Goal: Transaction & Acquisition: Book appointment/travel/reservation

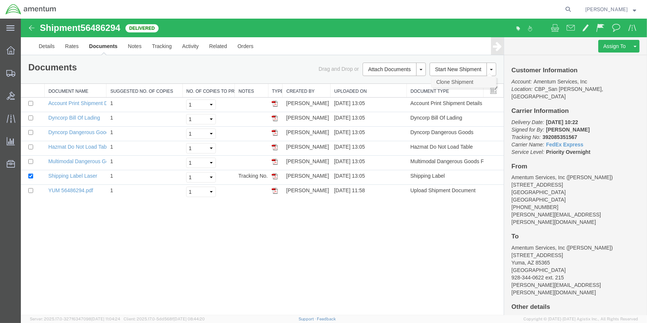
click at [454, 81] on link "Clone Shipment" at bounding box center [463, 81] width 64 height 11
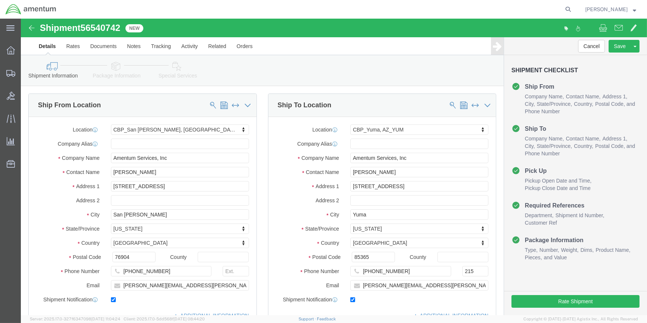
select select "49914"
select select "49951"
type input "DTM"
select select "49921"
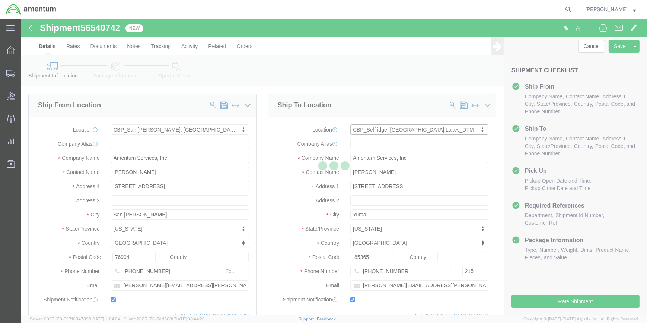
type input "[PERSON_NAME]"
type input "[STREET_ADDRESS]"
type input "Building 1422"
type input "Selfridge"
type input "48045"
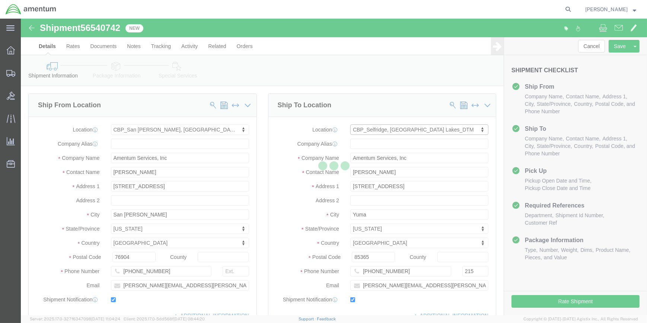
type input "[PHONE_NUMBER]"
type input "[PERSON_NAME][EMAIL_ADDRESS][PERSON_NAME][DOMAIN_NAME]"
select select "MI"
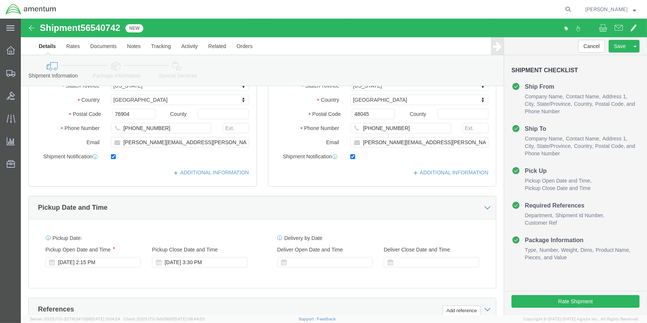
scroll to position [237, 0]
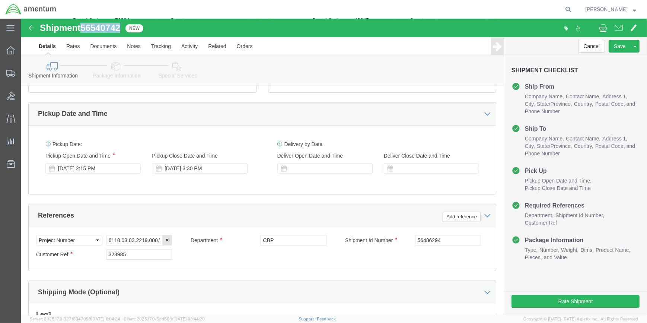
drag, startPoint x: 63, startPoint y: 7, endPoint x: 102, endPoint y: 8, distance: 39.5
click div "Shipment 56540742 New"
copy span "56540742"
click input "56486294"
type input "5"
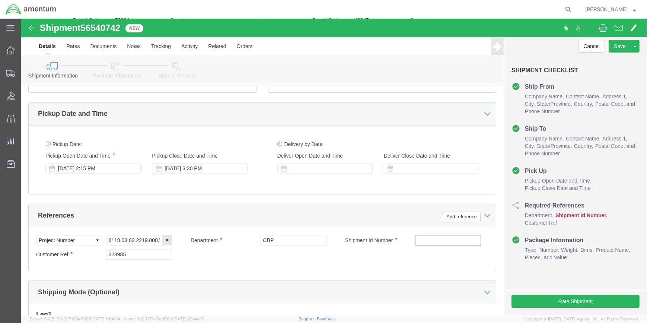
paste input "56540742"
type input "56540742"
click input "323985"
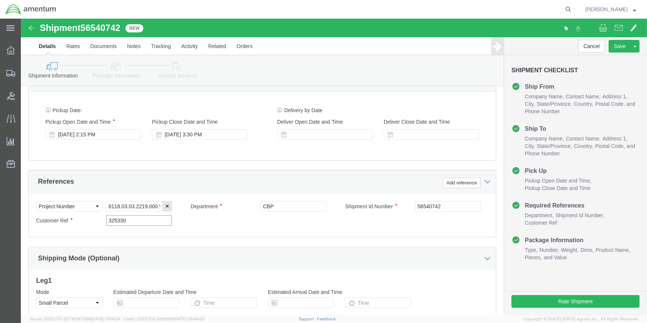
scroll to position [357, 0]
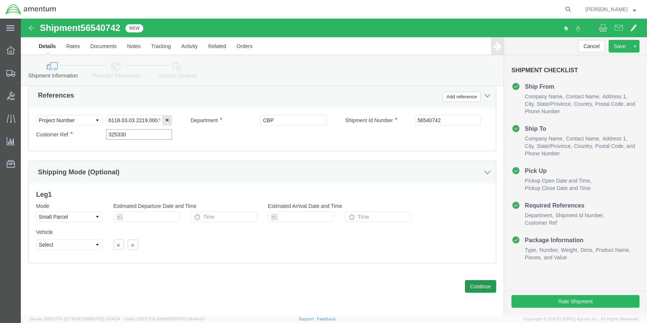
type input "325330"
drag, startPoint x: 460, startPoint y: 264, endPoint x: 435, endPoint y: 252, distance: 28.0
click button "Continue"
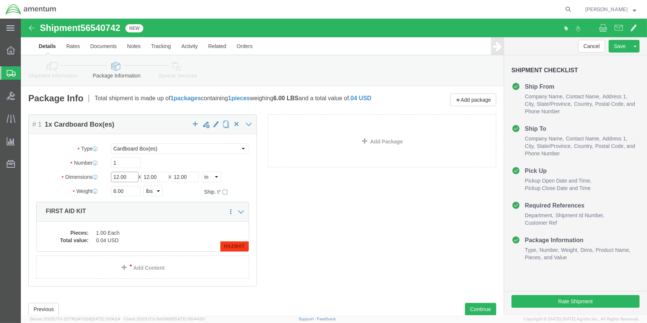
click input "12.00"
type input "1"
type input "19"
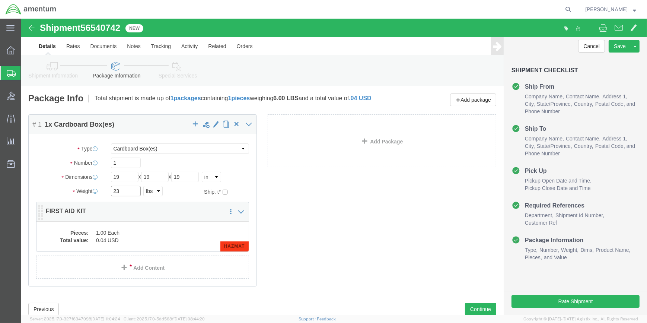
type input "23"
drag, startPoint x: 80, startPoint y: 221, endPoint x: 86, endPoint y: 217, distance: 6.7
click dd "1.00 Each"
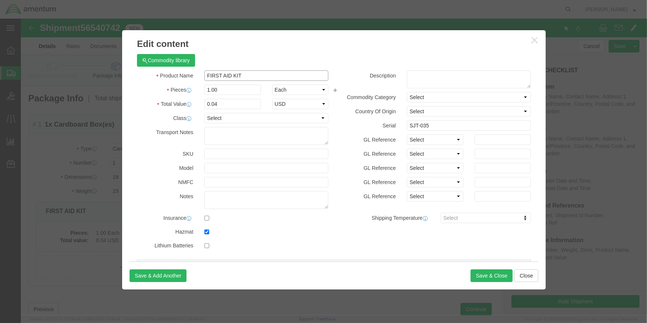
click input "FIRST AID KIT"
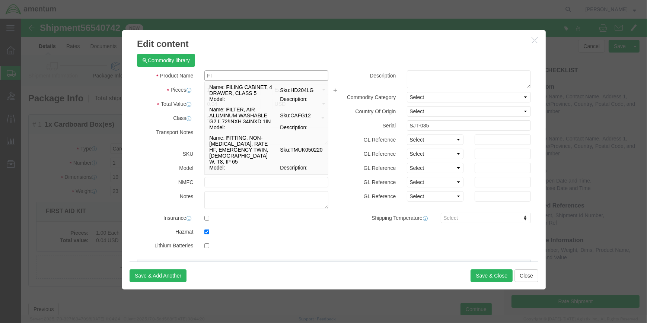
type input "F"
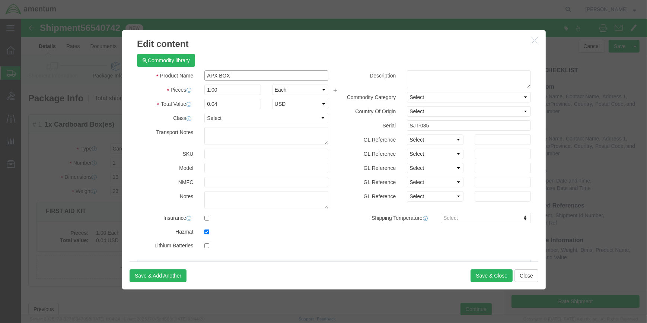
type input "APX BOX"
click input "1.00"
type input "1"
type input "3"
click input "0.12"
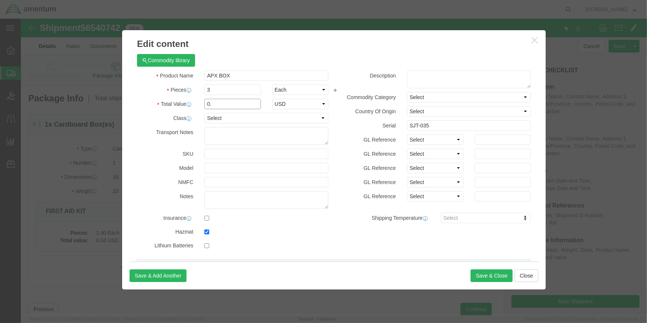
type input "0"
type input "30"
click input "SJT-035"
type input "S"
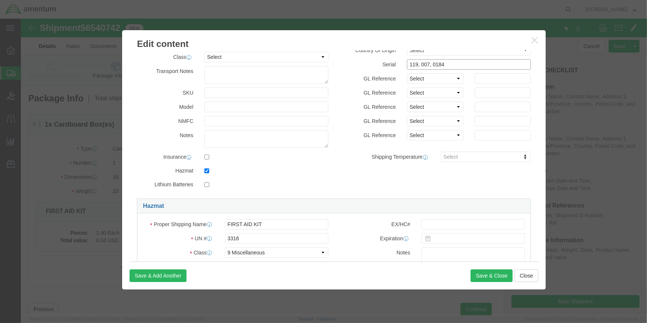
scroll to position [67, 0]
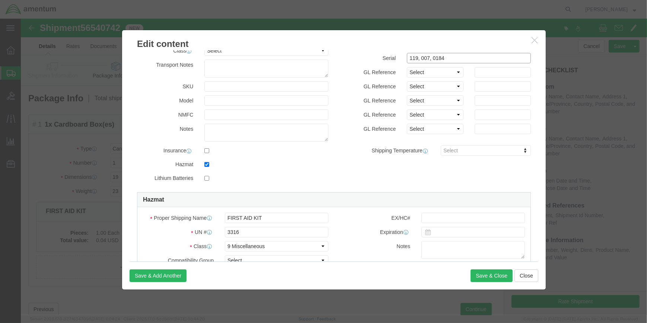
type input "119, 007, 0184"
click input "checkbox"
checkbox input "false"
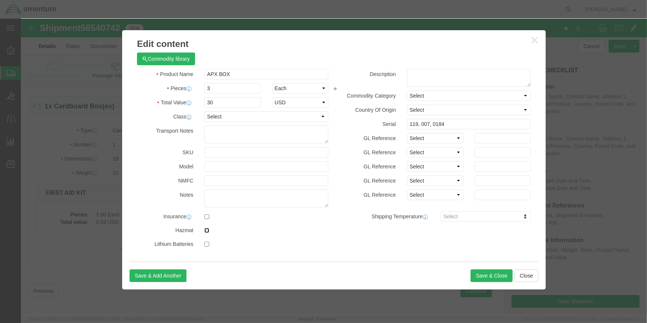
scroll to position [28, 0]
click button "Save & Close"
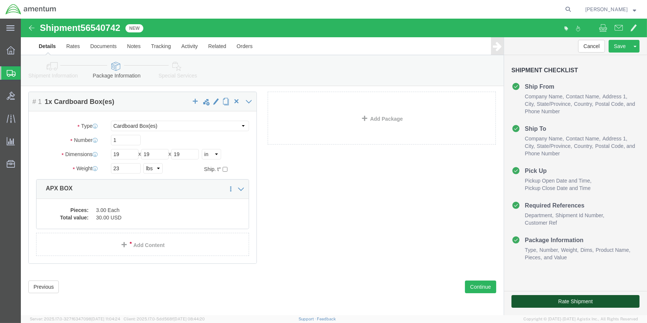
click button "Rate Shipment"
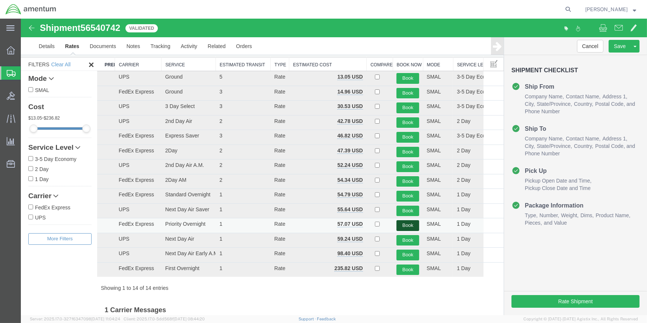
click at [403, 223] on button "Book" at bounding box center [407, 225] width 23 height 11
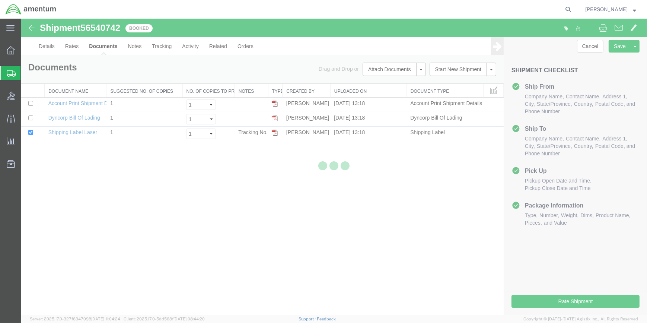
scroll to position [0, 0]
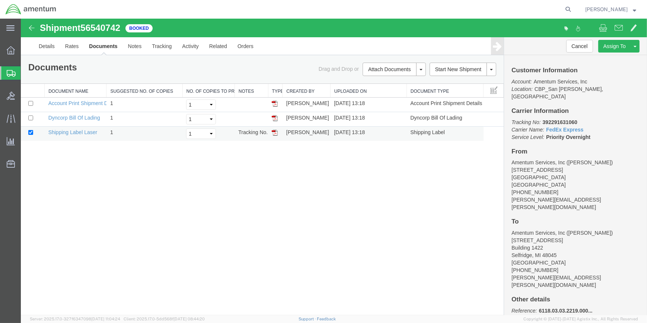
drag, startPoint x: 274, startPoint y: 134, endPoint x: 272, endPoint y: 138, distance: 5.0
click at [274, 134] on img at bounding box center [275, 133] width 6 height 6
